Goal: Task Accomplishment & Management: Manage account settings

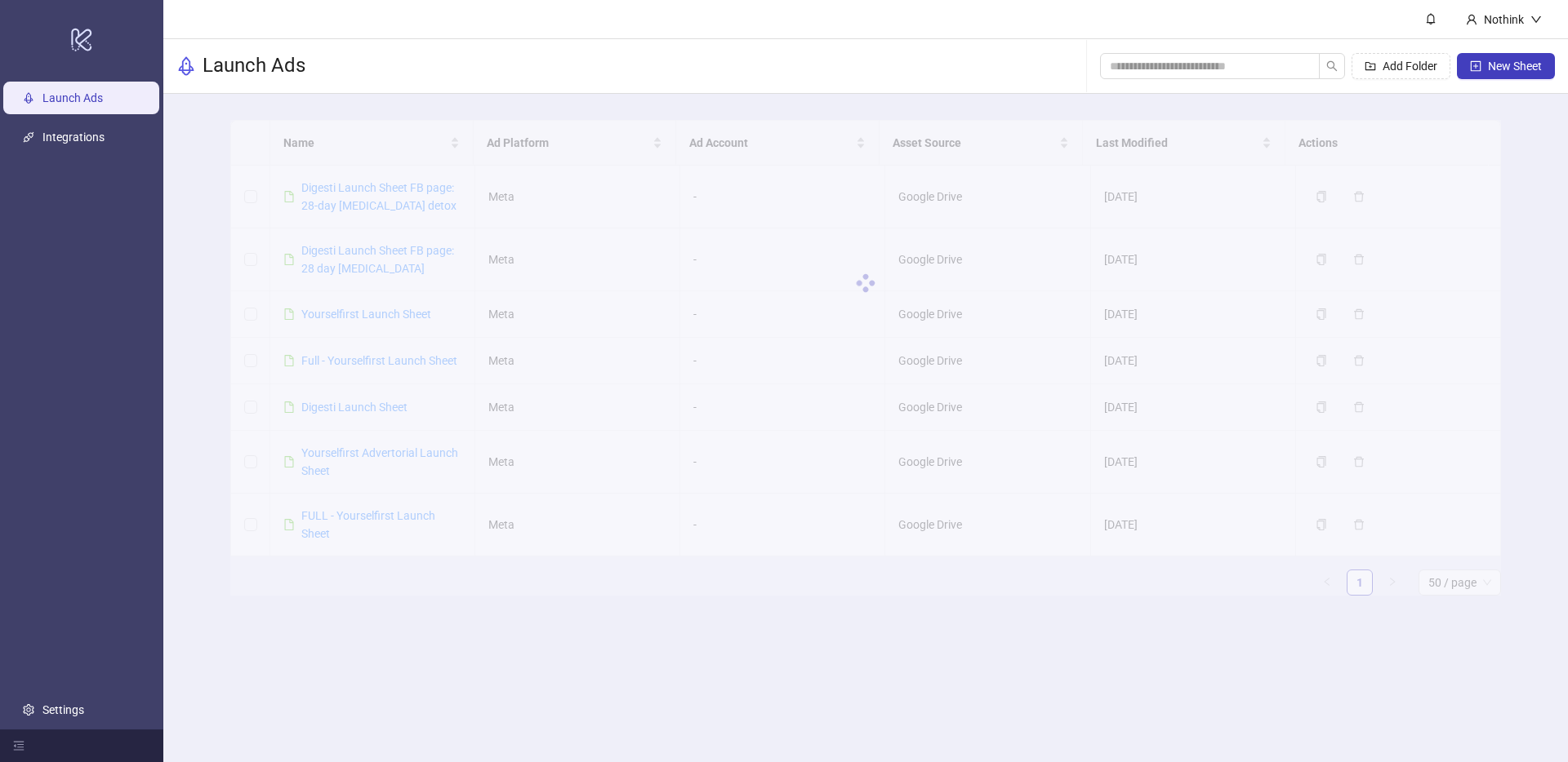
click at [258, 35] on header "Nothink" at bounding box center [865, 19] width 1405 height 39
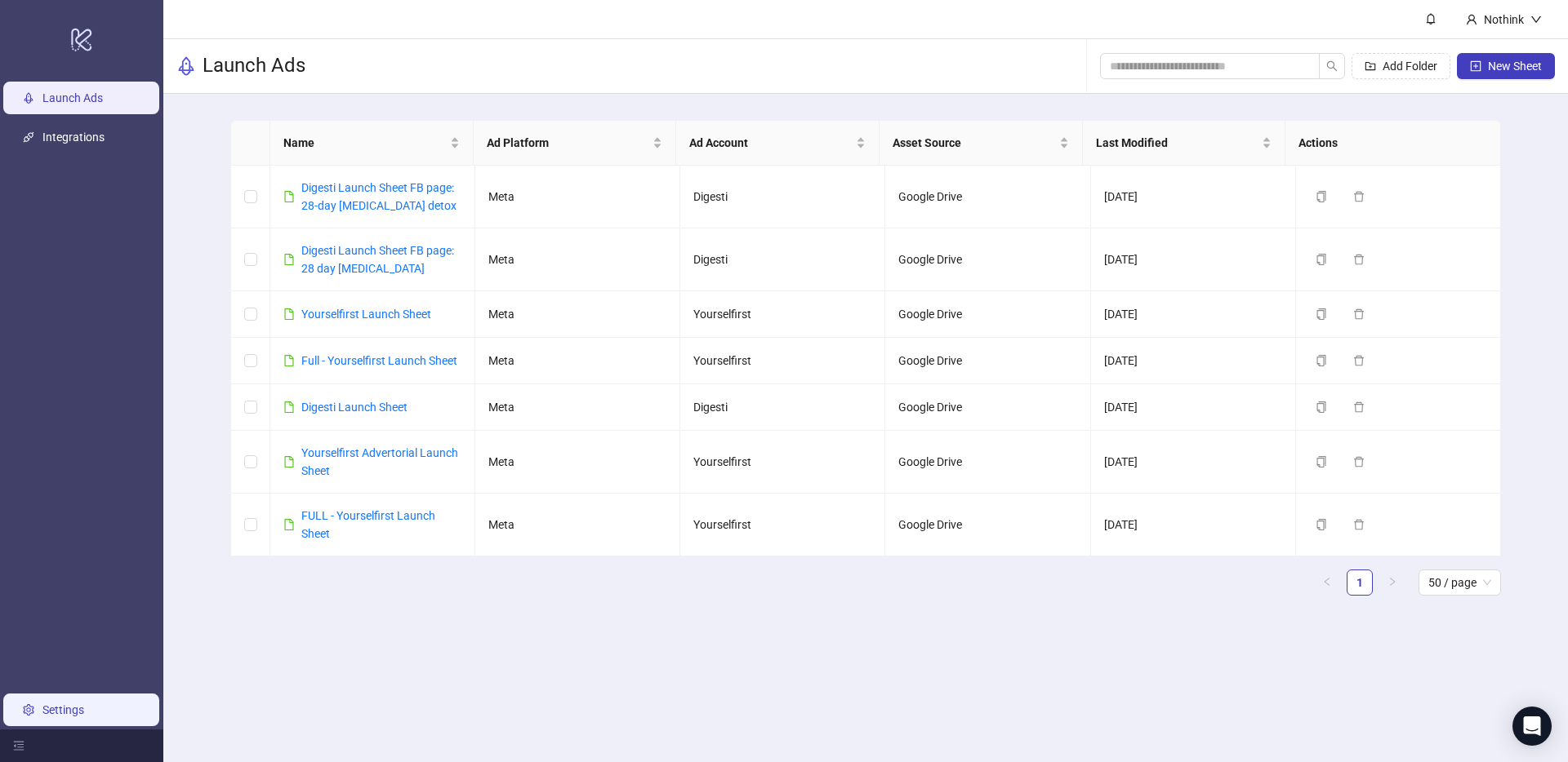
click at [84, 707] on link "Settings" at bounding box center [62, 710] width 41 height 13
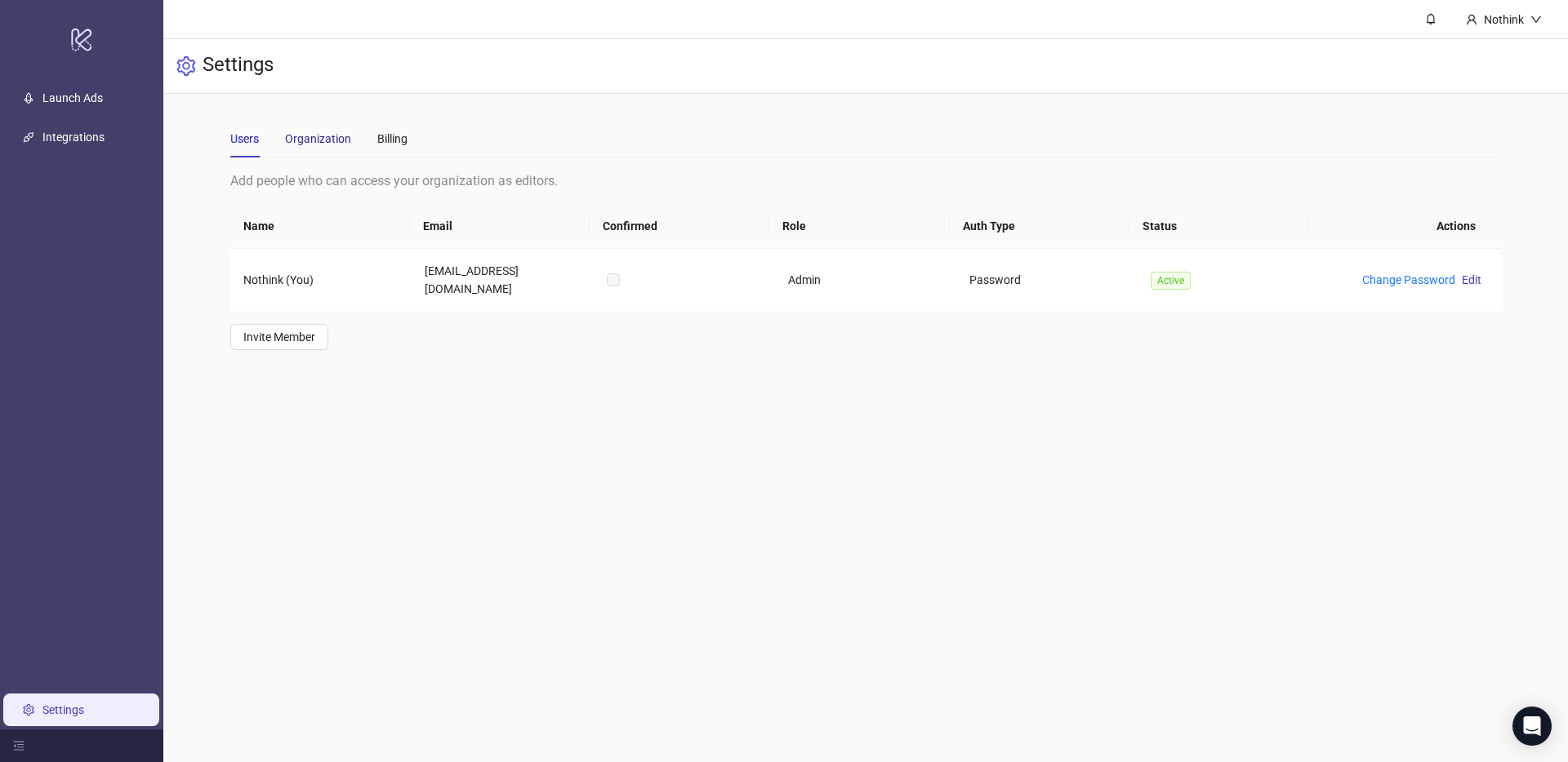
click at [334, 137] on div "Organization" at bounding box center [318, 138] width 66 height 18
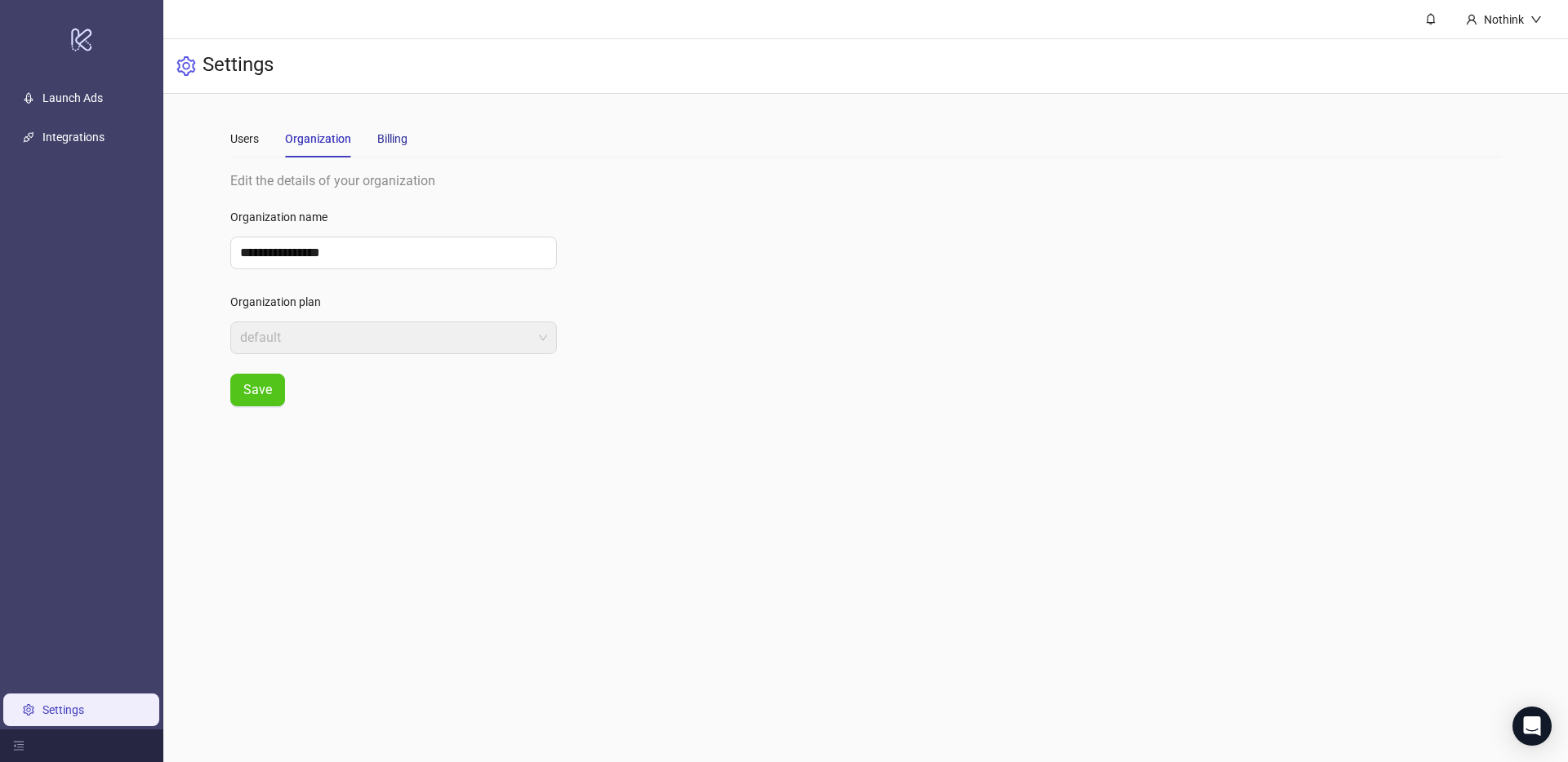
click at [402, 138] on div "Billing" at bounding box center [392, 138] width 30 height 18
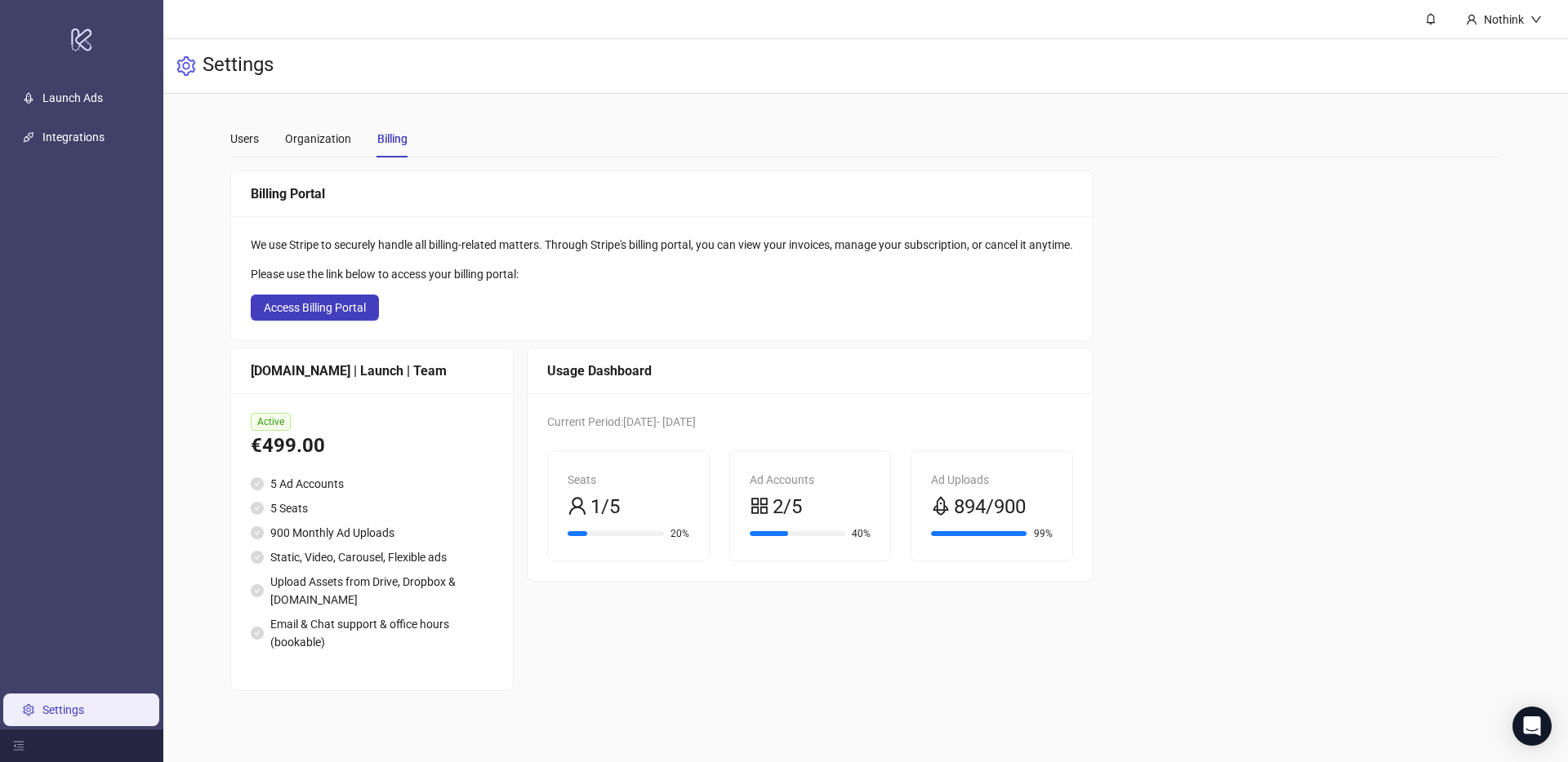
click at [1325, 345] on div "Billing Portal We use Stripe to securely handle all billing-related matters. Th…" at bounding box center [865, 431] width 1270 height 521
